Goal: Task Accomplishment & Management: Complete application form

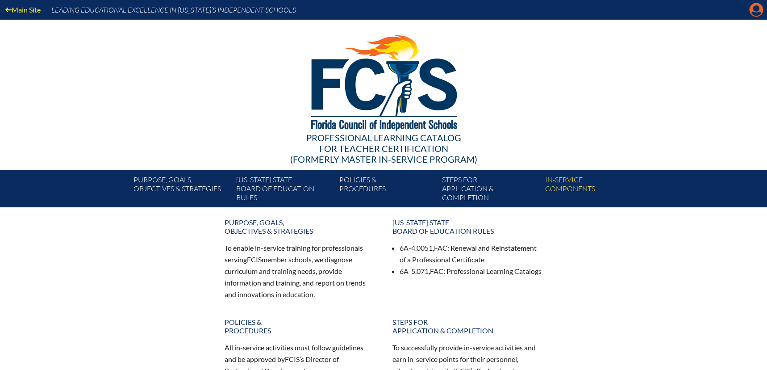
click at [752, 12] on icon "Manage account" at bounding box center [756, 10] width 14 height 14
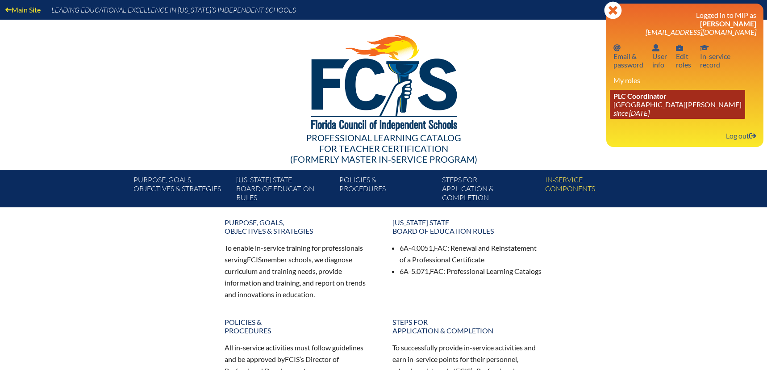
click at [626, 107] on link "PLC Coordinator St. Johns Country Day School since 2022 Aug 3" at bounding box center [677, 104] width 135 height 29
click at [629, 96] on span "PLC Coordinator" at bounding box center [639, 96] width 53 height 8
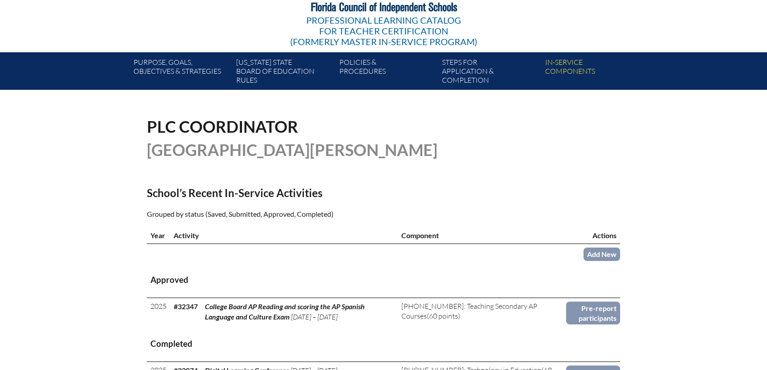
scroll to position [118, 0]
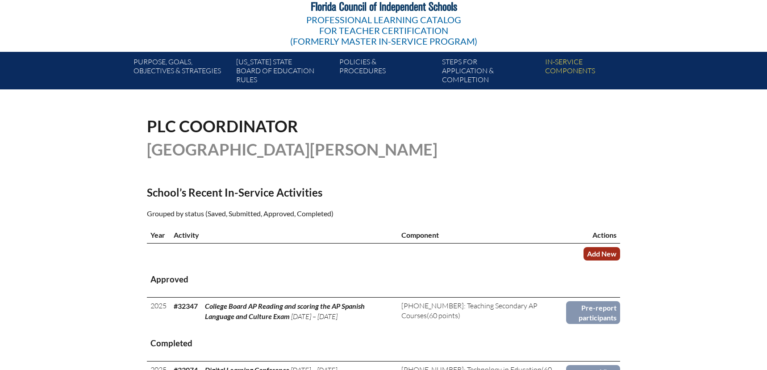
click at [600, 250] on link "Add New" at bounding box center [601, 253] width 37 height 13
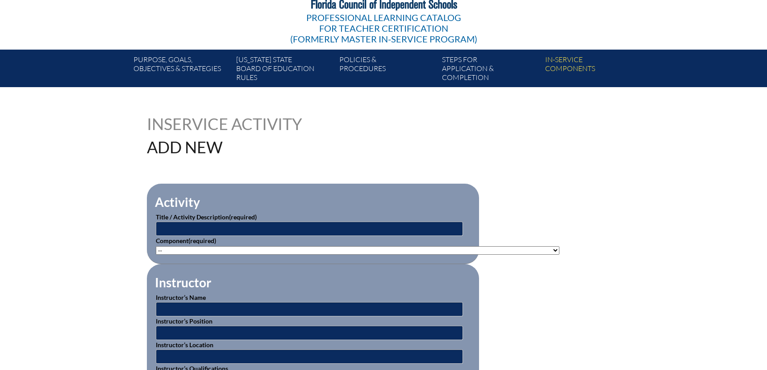
scroll to position [179, 0]
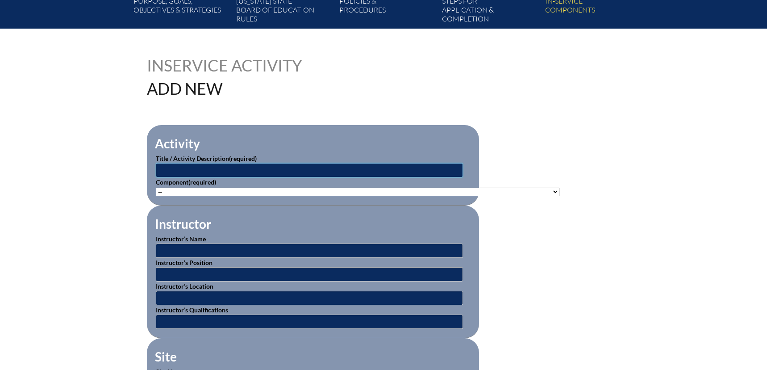
click at [196, 171] on input "text" at bounding box center [309, 170] width 307 height 14
type input "SAT Weekend Training Fall 2025"
click at [244, 189] on select"]"] "-- 1-000-001: Appropriate Art Activities 1-000-002: Concept and Art Process for…" at bounding box center [358, 191] width 404 height 8
select select"]"] "20506"
click at [156, 187] on select"]"] "-- 1-000-001: Appropriate Art Activities 1-000-002: Concept and Art Process for…" at bounding box center [358, 191] width 404 height 8
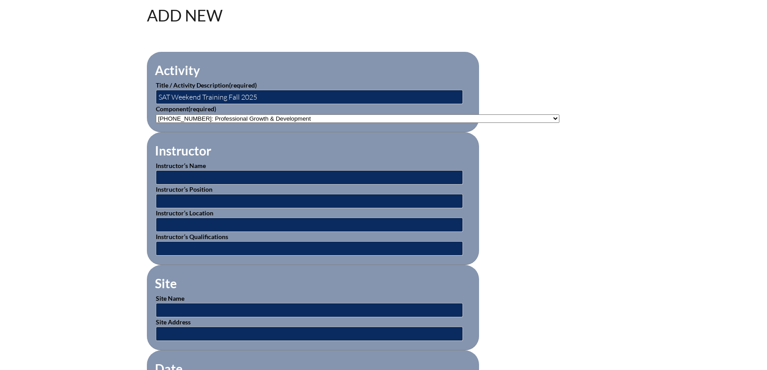
scroll to position [256, 0]
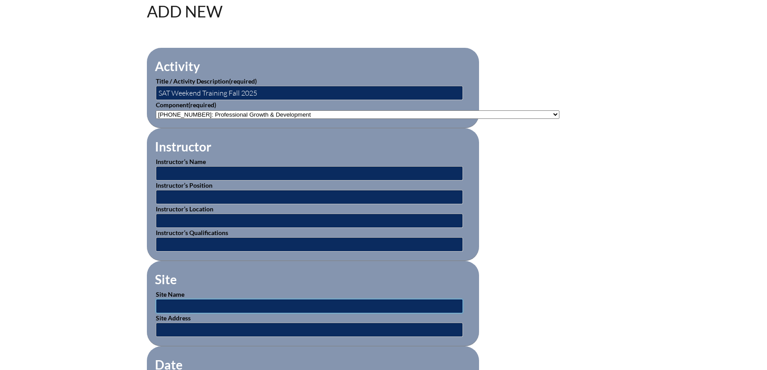
click at [241, 302] on input "text" at bounding box center [309, 306] width 307 height 14
type input "College Board"
click at [171, 329] on input "text" at bounding box center [309, 329] width 307 height 14
paste input "[URL][DOMAIN_NAME]"
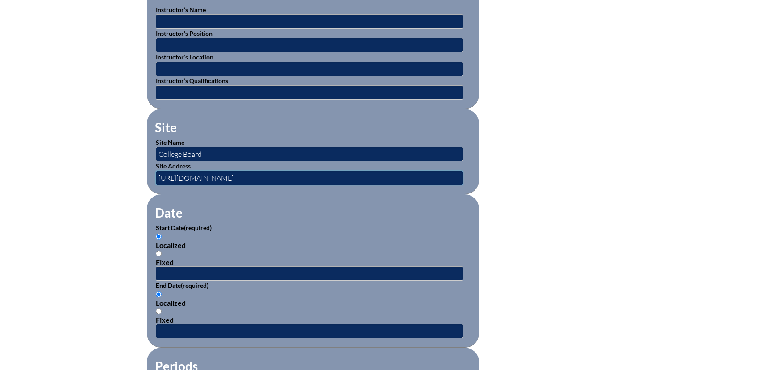
scroll to position [460, 0]
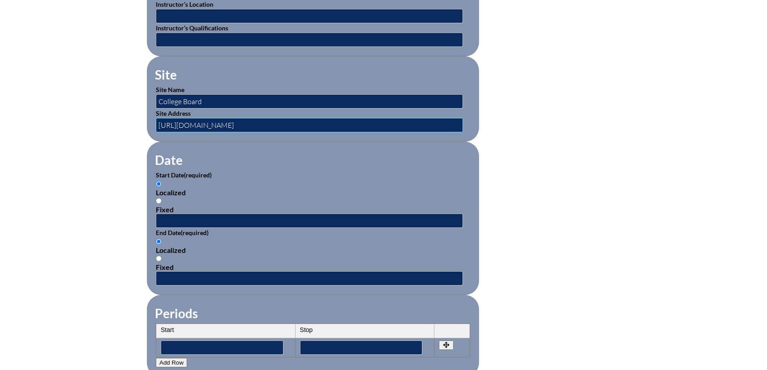
type input "[URL][DOMAIN_NAME]"
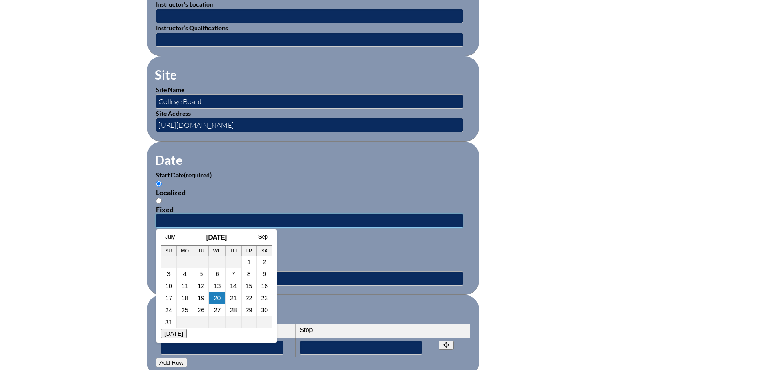
click at [224, 215] on input "text" at bounding box center [309, 220] width 307 height 14
click at [171, 237] on link "July" at bounding box center [169, 236] width 9 height 6
click at [254, 237] on link "Aug" at bounding box center [254, 236] width 9 height 6
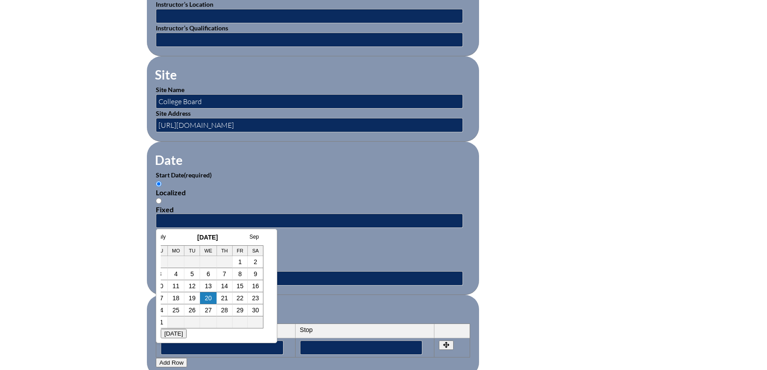
drag, startPoint x: 179, startPoint y: 296, endPoint x: 197, endPoint y: 291, distance: 19.6
click at [179, 296] on link "18" at bounding box center [175, 297] width 7 height 7
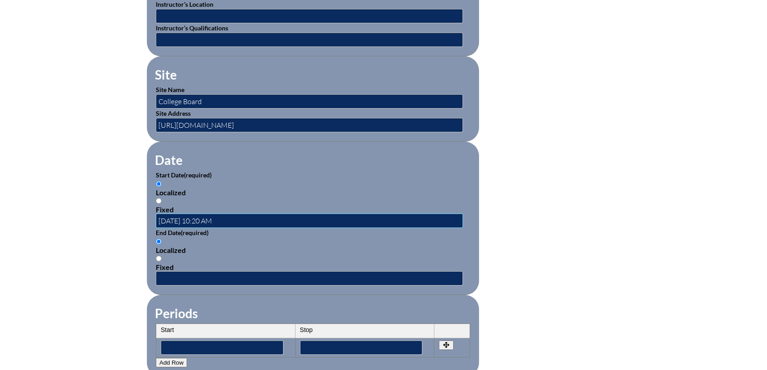
scroll to position [0, 0]
click at [204, 216] on input "2025-08-18 10:20 AM" at bounding box center [309, 220] width 307 height 14
type input "2025-08-18 8:20 AM"
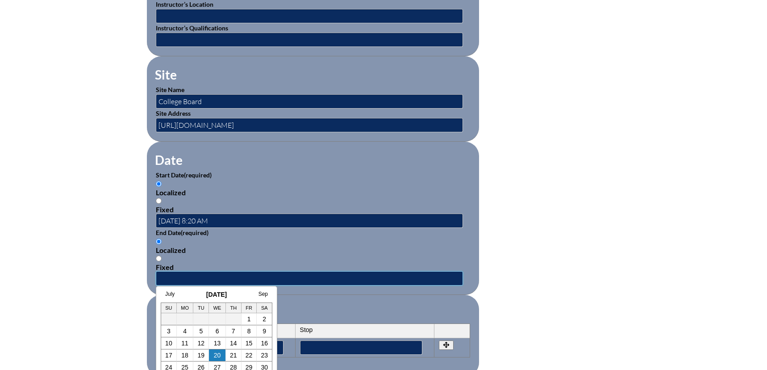
click at [200, 273] on input "text" at bounding box center [309, 278] width 307 height 14
drag, startPoint x: 187, startPoint y: 354, endPoint x: 199, endPoint y: 332, distance: 25.4
click at [187, 354] on link "18" at bounding box center [184, 354] width 7 height 7
type input "2025-08-18 10:20 AM"
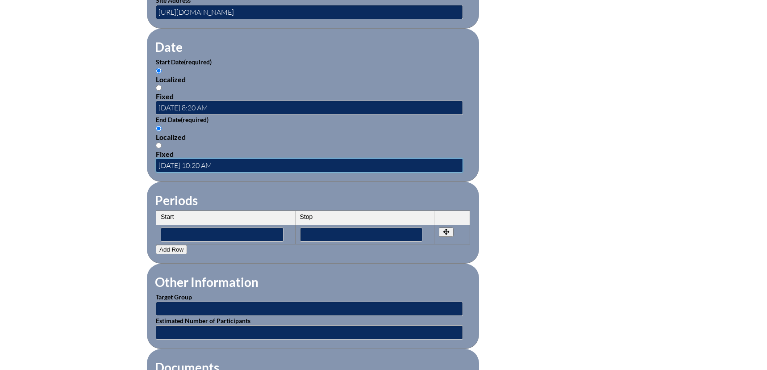
scroll to position [575, 0]
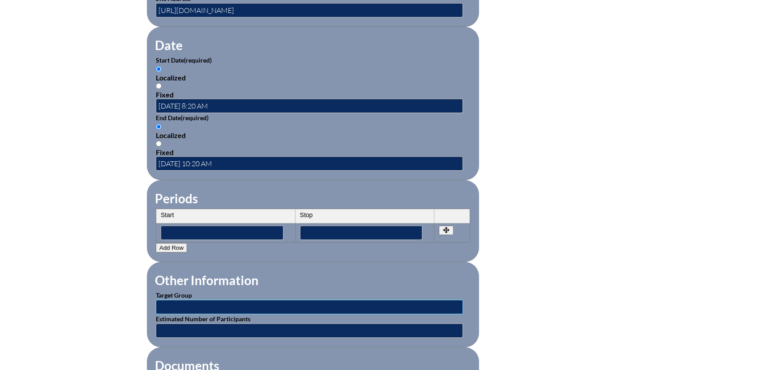
click at [242, 300] on input "text" at bounding box center [309, 307] width 307 height 14
type input "Faculty"
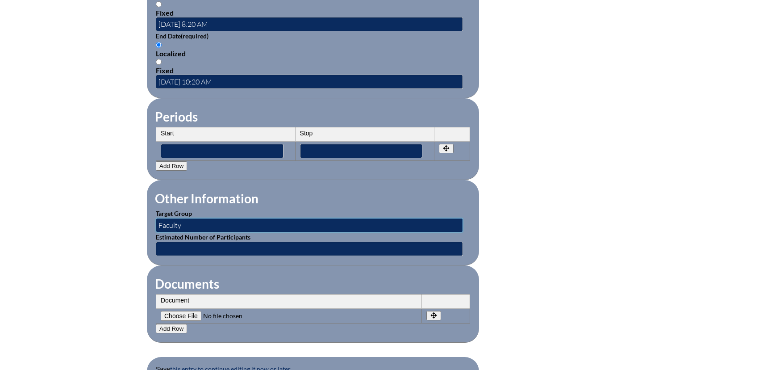
scroll to position [666, 0]
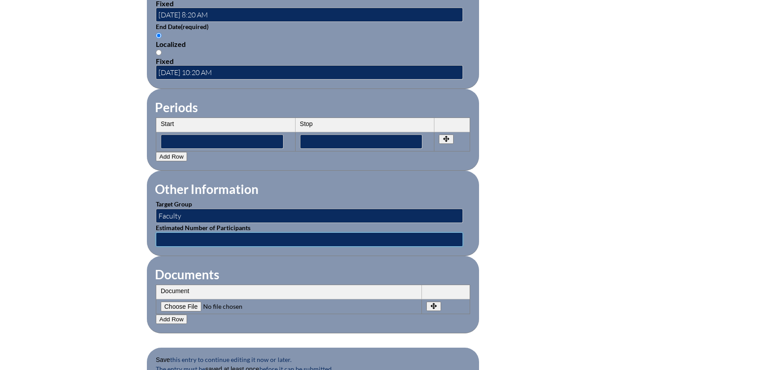
click at [199, 232] on input "text" at bounding box center [309, 239] width 307 height 14
type input "1"
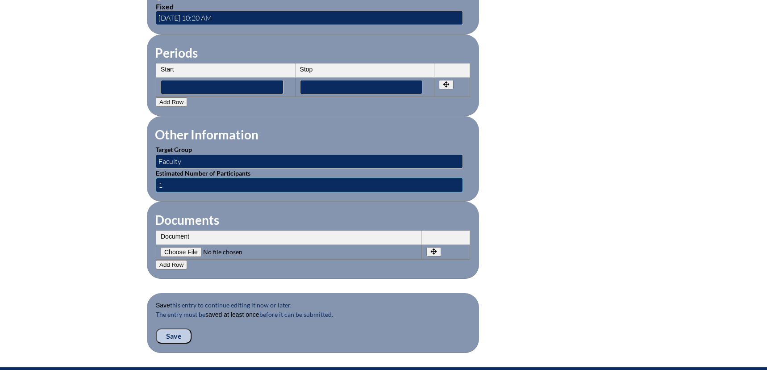
scroll to position [841, 0]
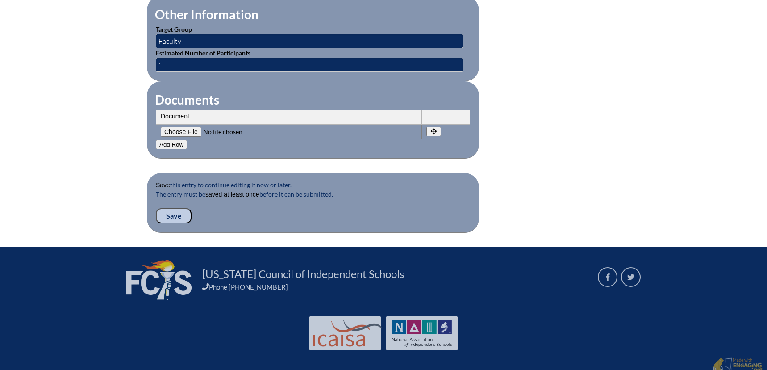
click at [173, 208] on input "Save" at bounding box center [174, 215] width 36 height 15
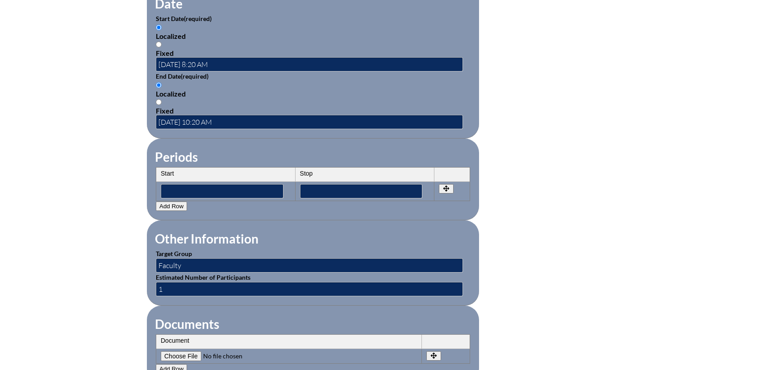
scroll to position [850, 0]
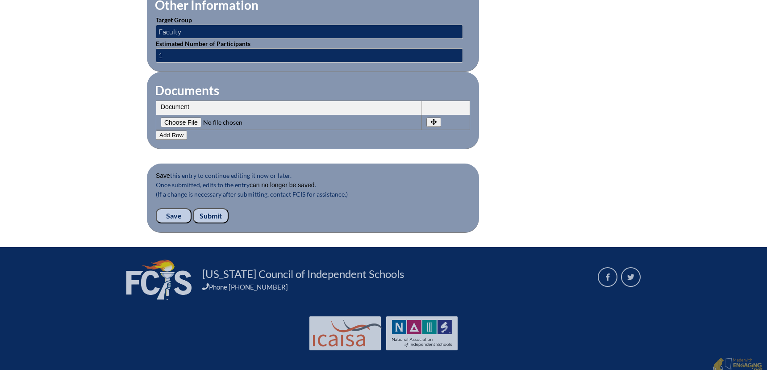
click at [216, 209] on input "Submit" at bounding box center [211, 215] width 36 height 15
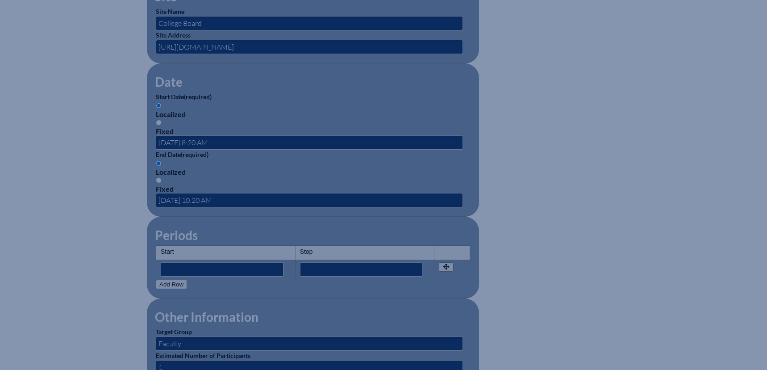
scroll to position [436, 0]
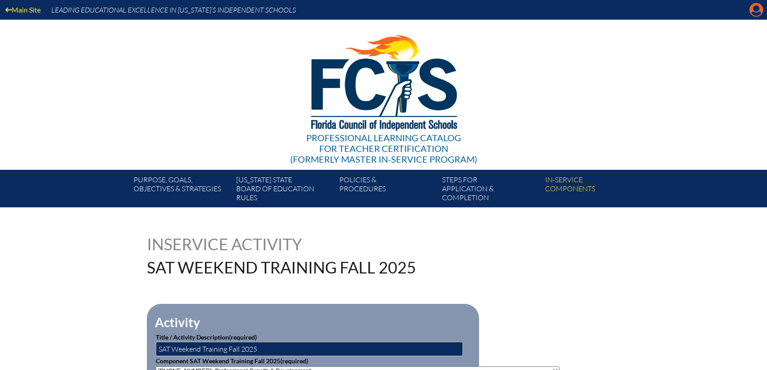
click at [751, 13] on icon "Manage account" at bounding box center [756, 10] width 14 height 14
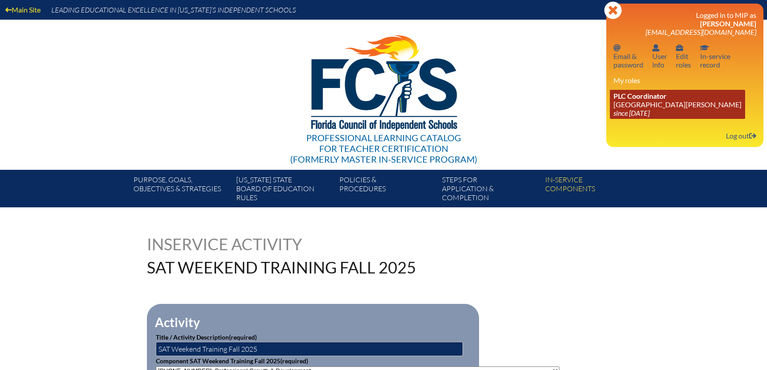
click at [640, 96] on span "PLC Coordinator" at bounding box center [639, 96] width 53 height 8
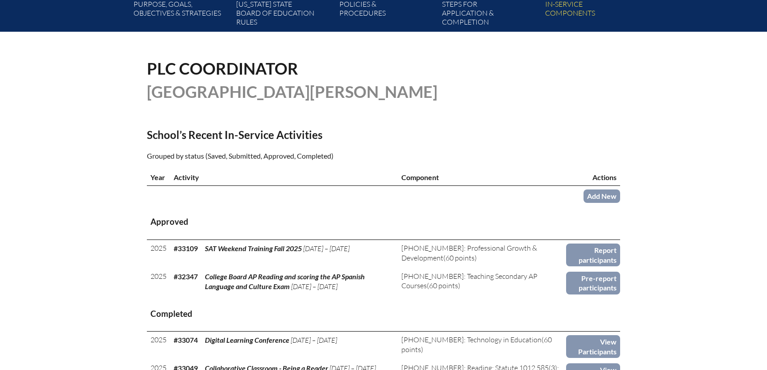
scroll to position [178, 0]
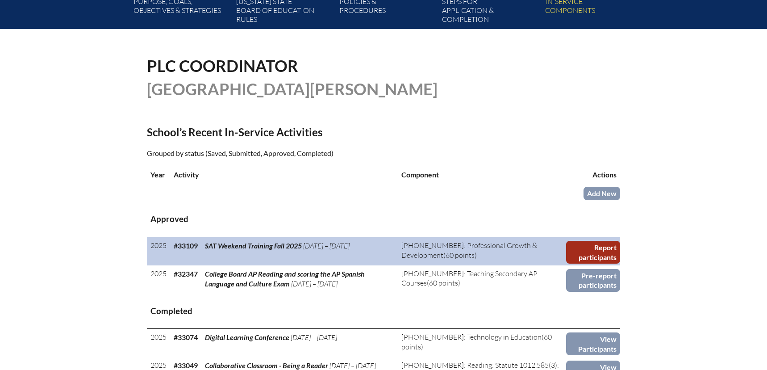
click at [604, 255] on link "Report participants" at bounding box center [593, 252] width 54 height 23
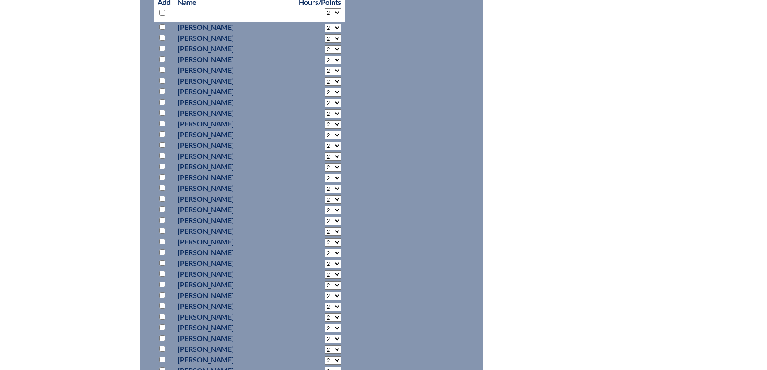
scroll to position [452, 0]
click at [162, 122] on input "checkbox" at bounding box center [162, 124] width 6 height 6
checkbox input "true"
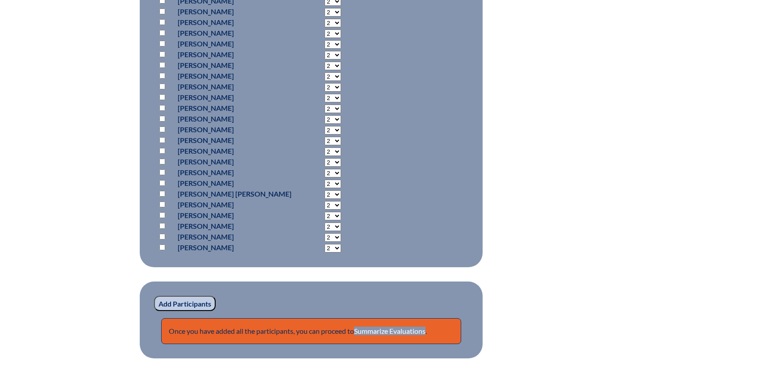
scroll to position [686, 0]
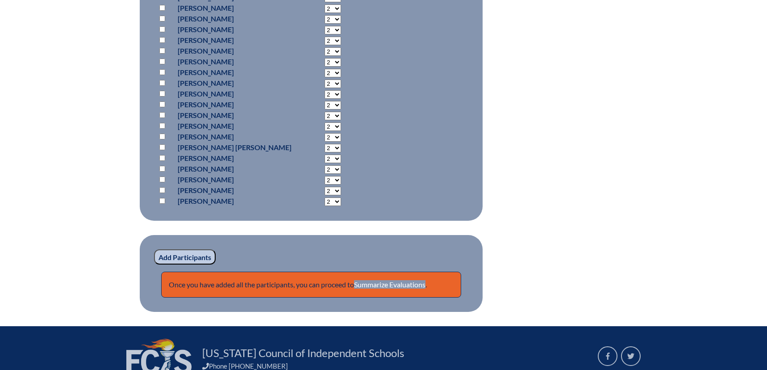
click at [195, 255] on input "Add Participants" at bounding box center [185, 256] width 62 height 15
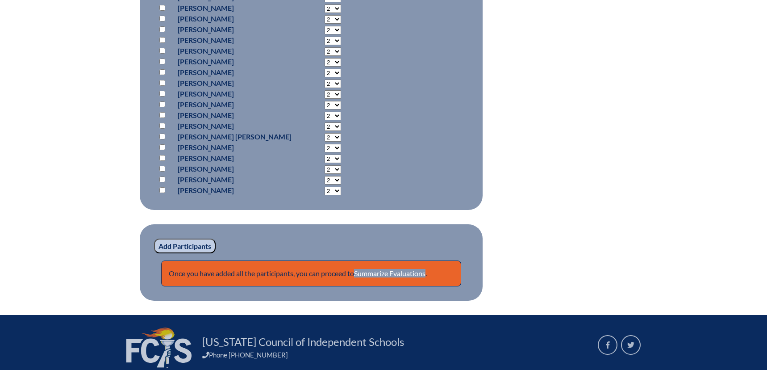
scroll to position [735, 0]
click at [379, 269] on link "Summarize Evaluations" at bounding box center [389, 273] width 71 height 8
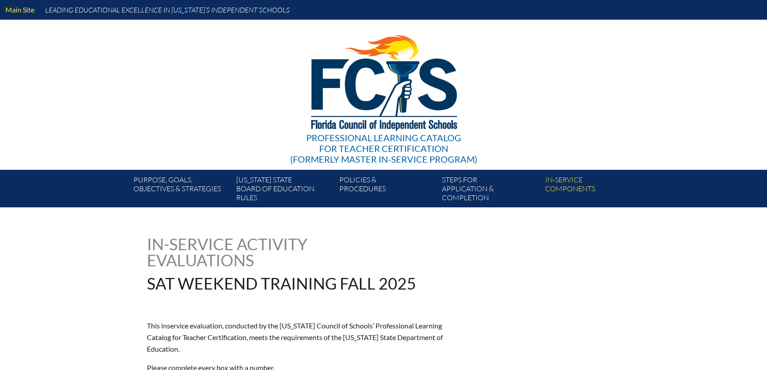
type input "0"
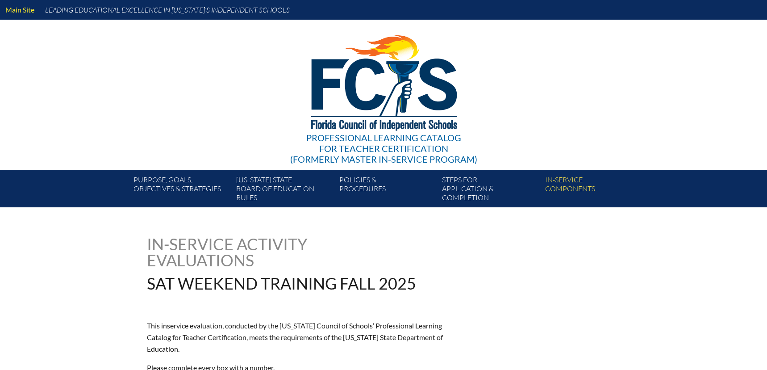
type input "0"
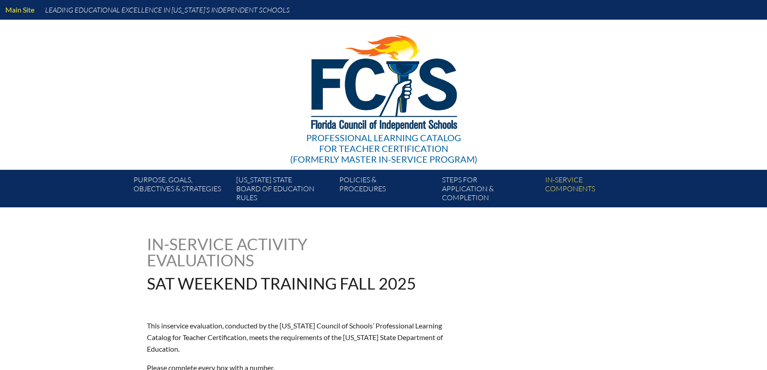
type input "0"
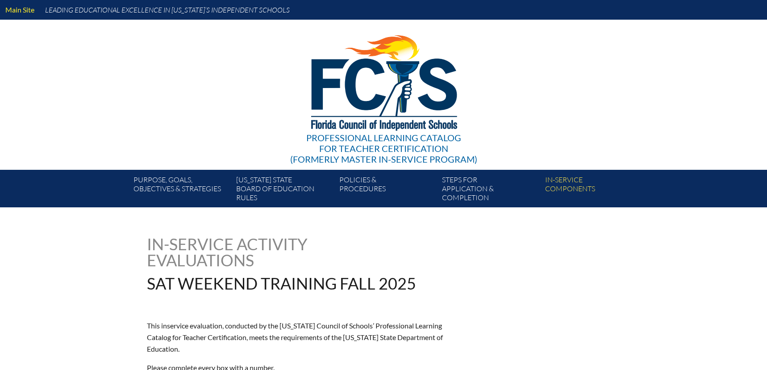
type input "0"
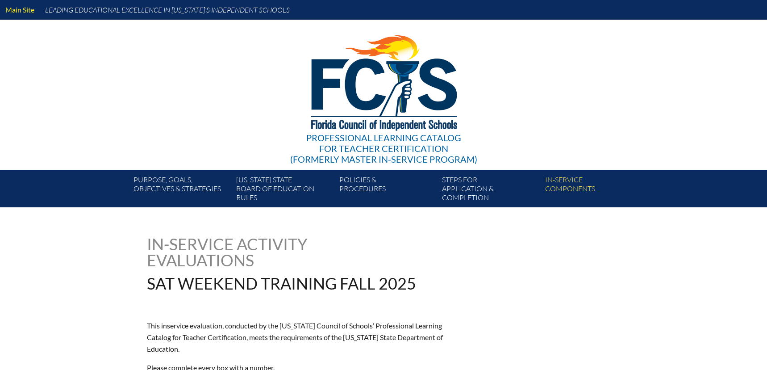
type input "0"
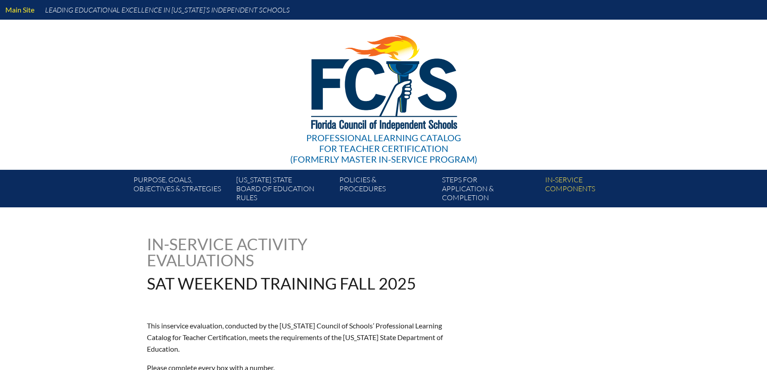
type input "0"
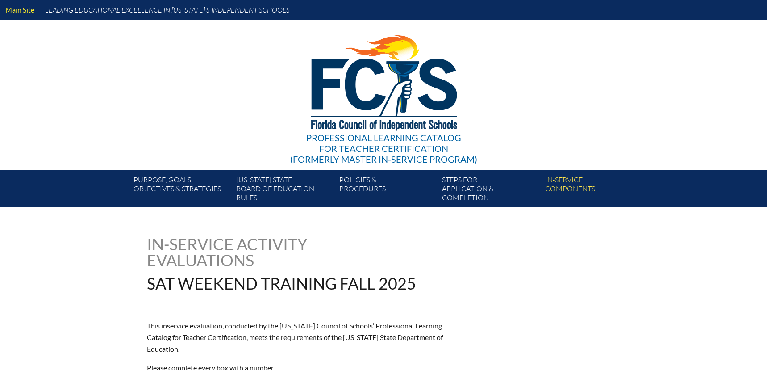
type input "0"
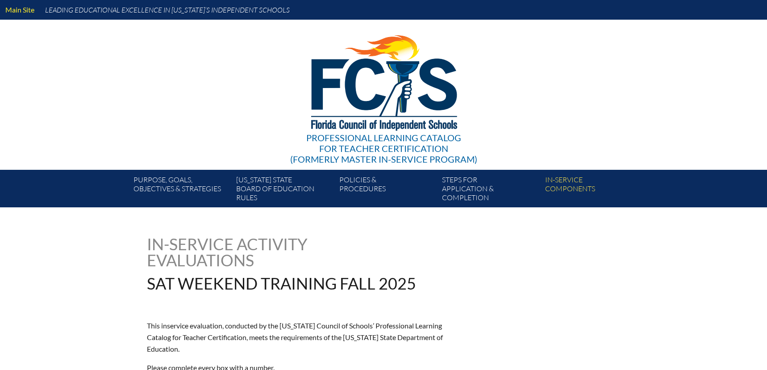
type input "0"
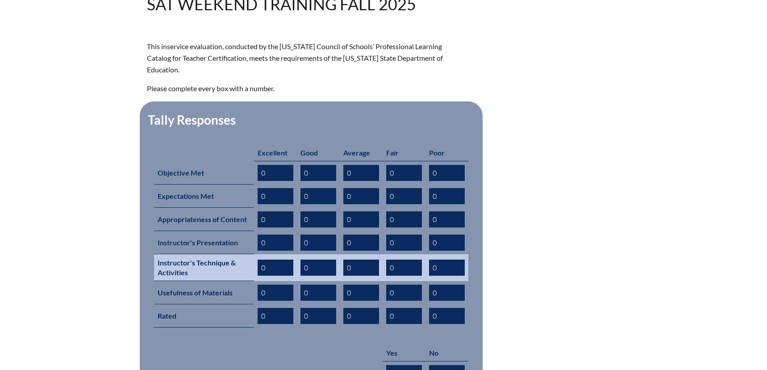
scroll to position [290, 0]
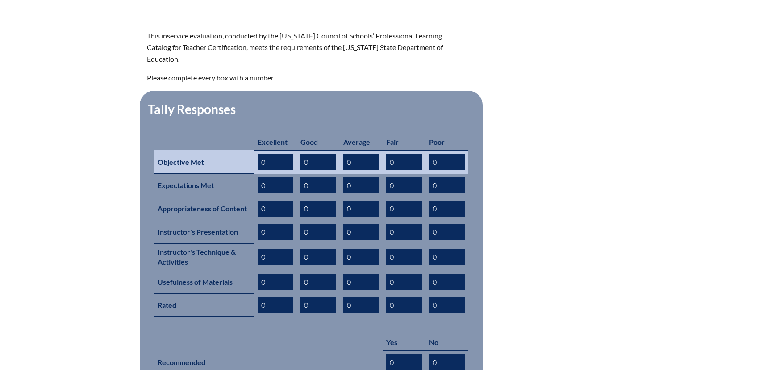
click at [275, 154] on input "0" at bounding box center [276, 162] width 36 height 16
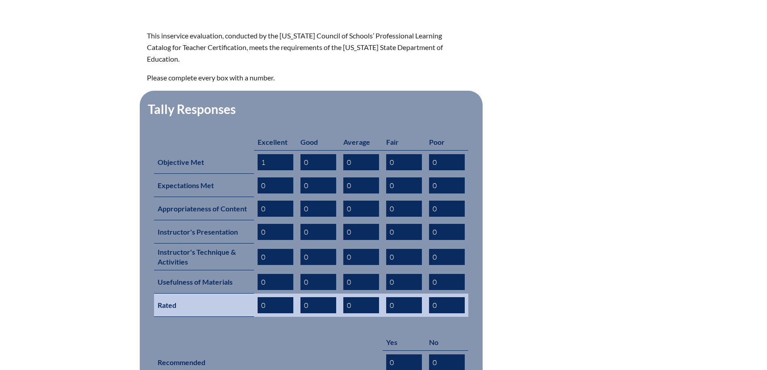
type input "1"
click at [269, 297] on input "0" at bounding box center [276, 305] width 36 height 16
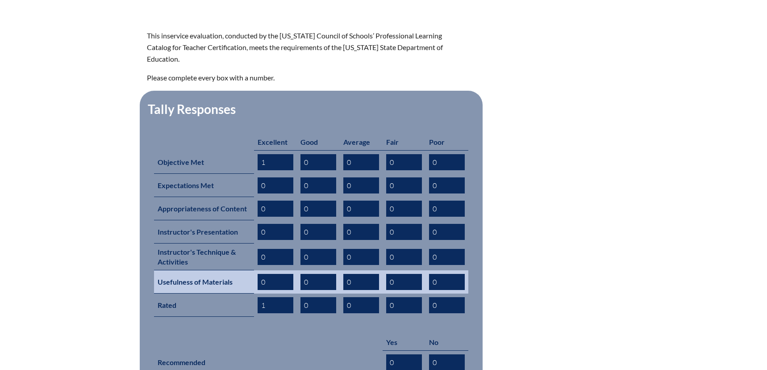
type input "1"
click at [272, 274] on input "0" at bounding box center [276, 282] width 36 height 16
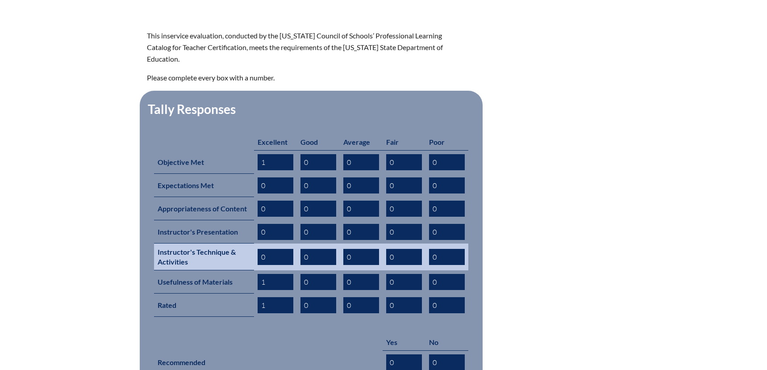
type input "1"
click at [268, 249] on input "0" at bounding box center [276, 257] width 36 height 16
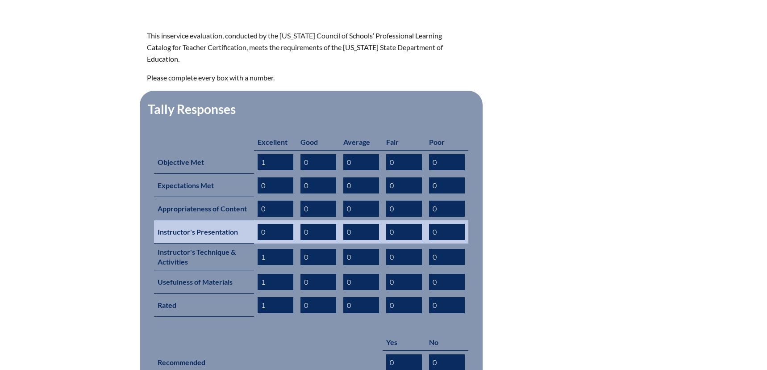
type input "1"
click at [271, 224] on input "0" at bounding box center [276, 232] width 36 height 16
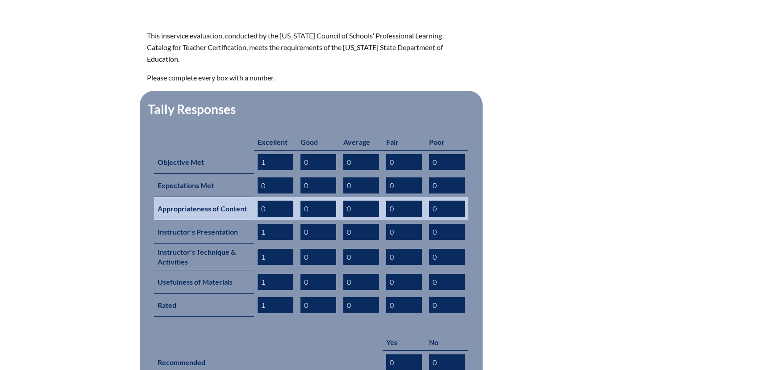
type input "1"
click at [271, 200] on input "0" at bounding box center [276, 208] width 36 height 16
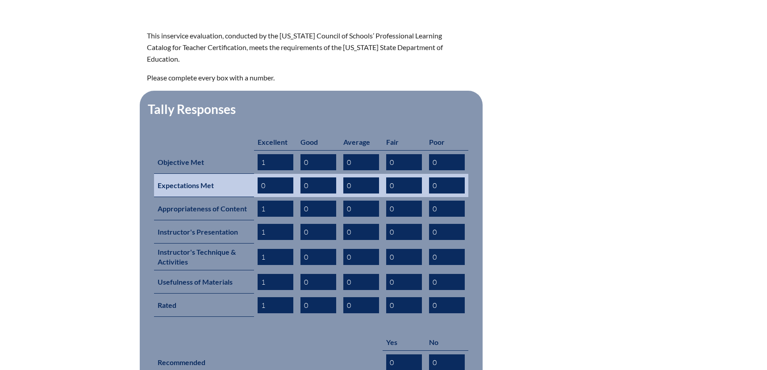
type input "1"
click at [270, 177] on input "0" at bounding box center [276, 185] width 36 height 16
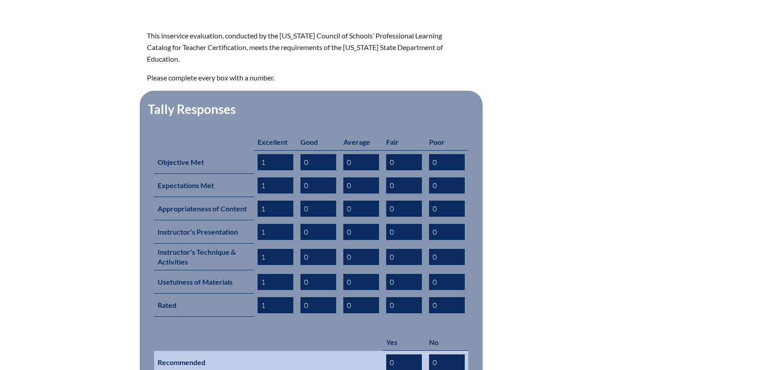
type input "1"
click at [400, 354] on input "0" at bounding box center [404, 362] width 36 height 16
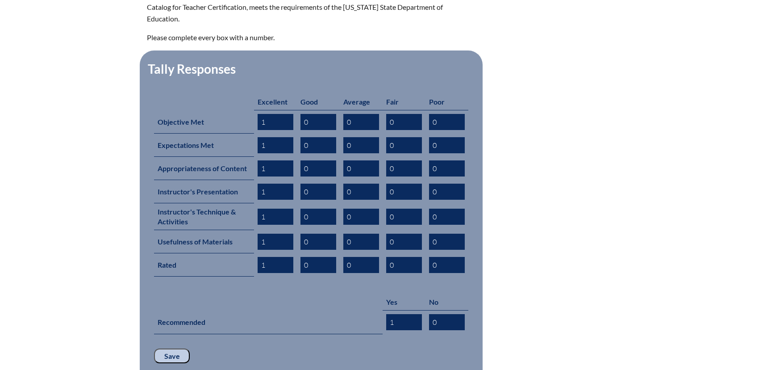
scroll to position [346, 0]
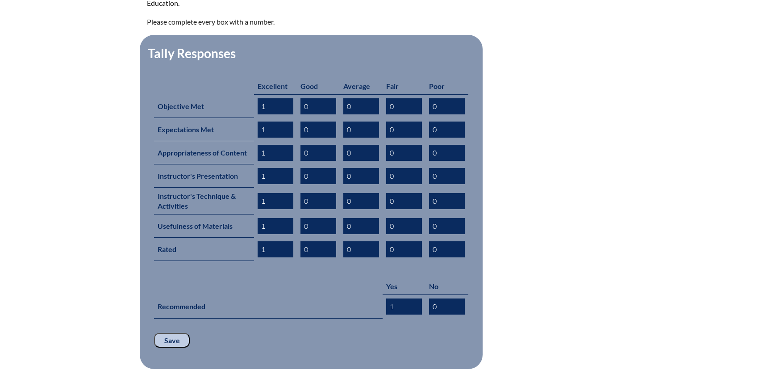
type input "1"
click at [175, 333] on input "Save" at bounding box center [172, 340] width 36 height 15
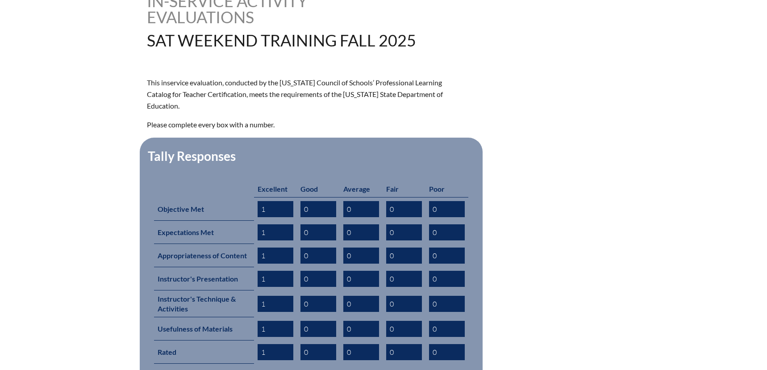
scroll to position [470, 0]
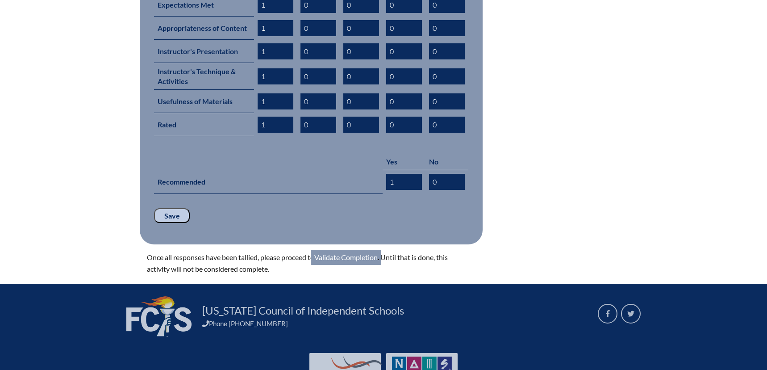
click at [336, 250] on link "Validate Completion" at bounding box center [346, 257] width 71 height 15
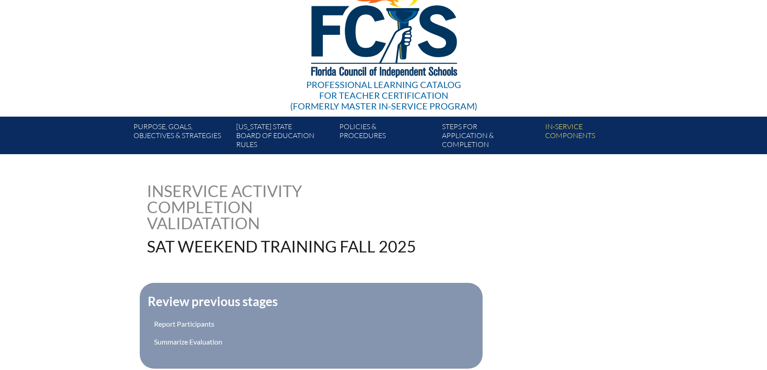
scroll to position [245, 0]
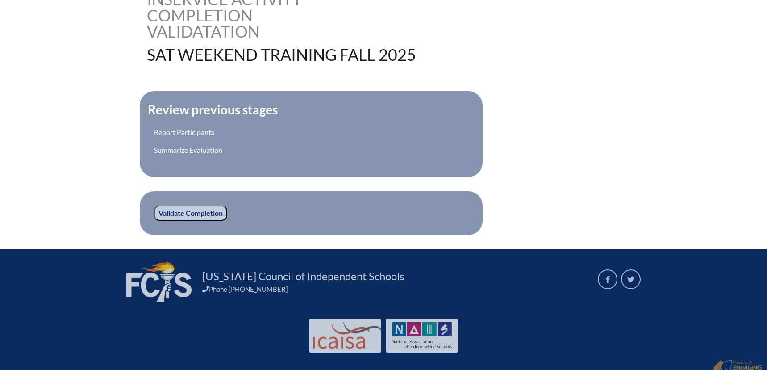
click at [177, 212] on input "Validate Completion" at bounding box center [190, 212] width 73 height 15
